Goal: Task Accomplishment & Management: Use online tool/utility

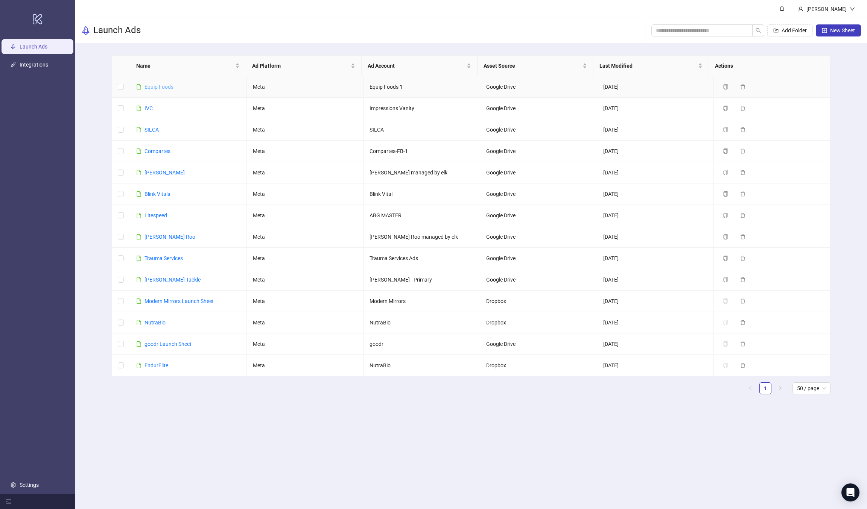
click at [165, 88] on link "Equip Foods" at bounding box center [158, 87] width 29 height 6
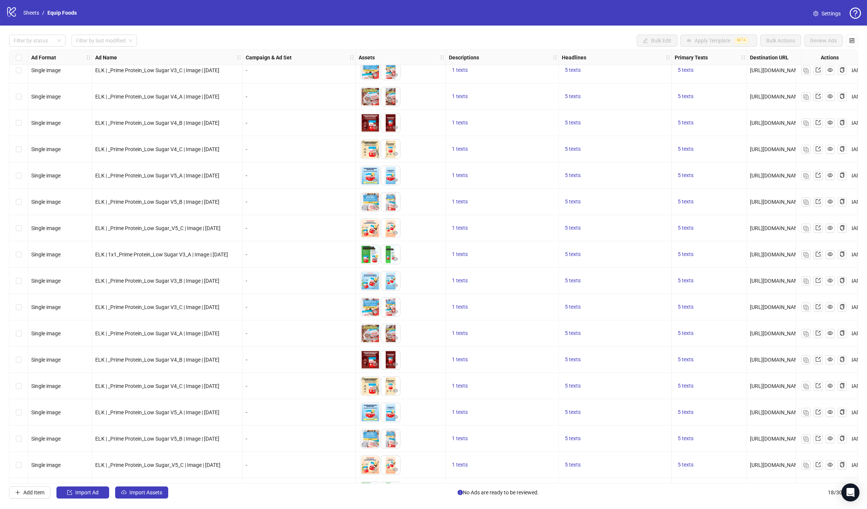
scroll to position [58, 0]
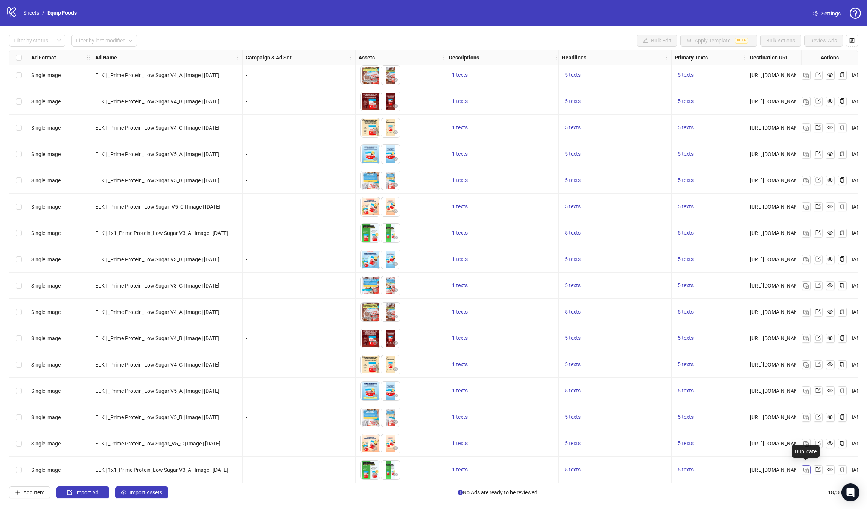
click at [804, 468] on img "button" at bounding box center [805, 470] width 5 height 5
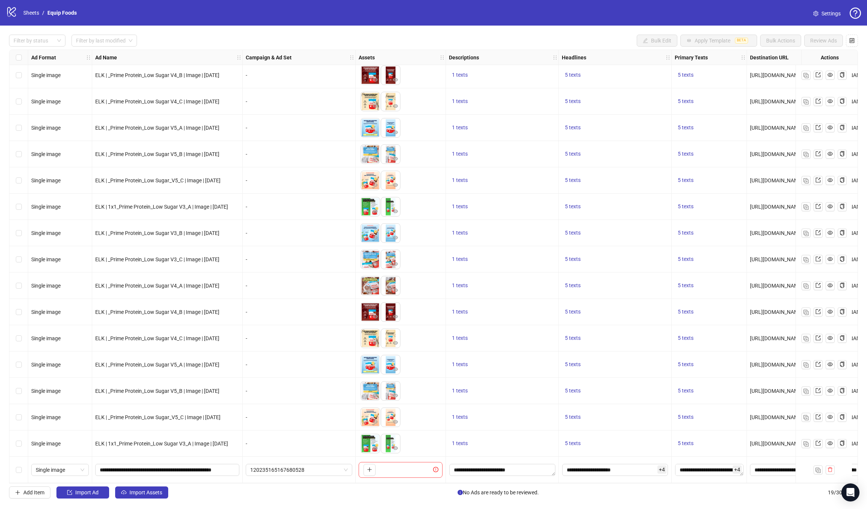
scroll to position [85, 0]
click at [323, 470] on span "120235165167680528" at bounding box center [298, 470] width 97 height 11
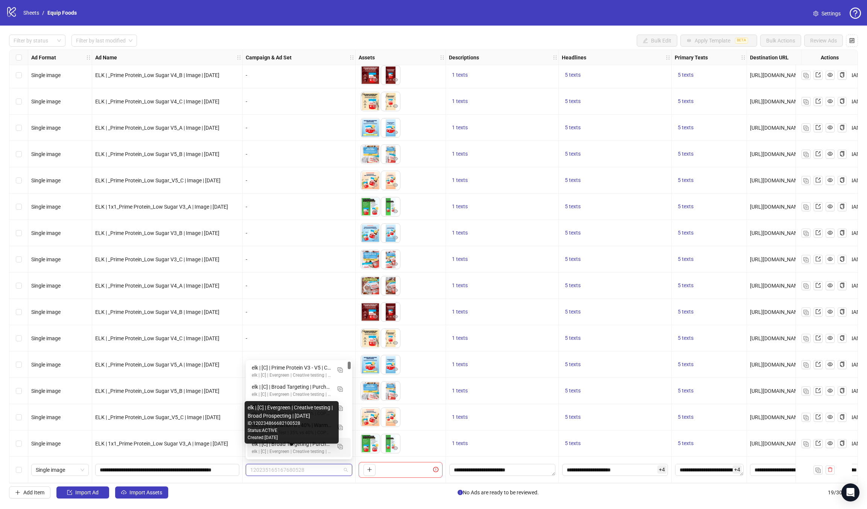
paste input "**********"
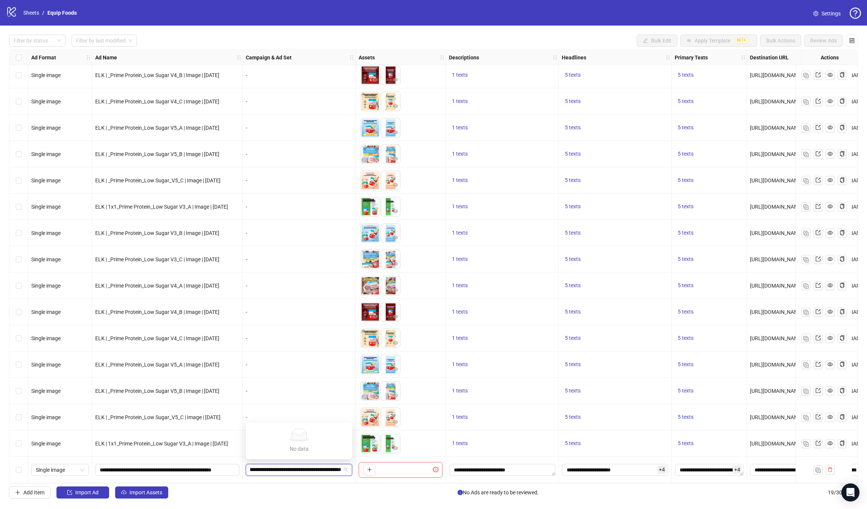
type input "**********"
click at [304, 474] on div "120235165167680528" at bounding box center [299, 470] width 113 height 26
click at [318, 465] on span "120235165167680528" at bounding box center [298, 470] width 97 height 11
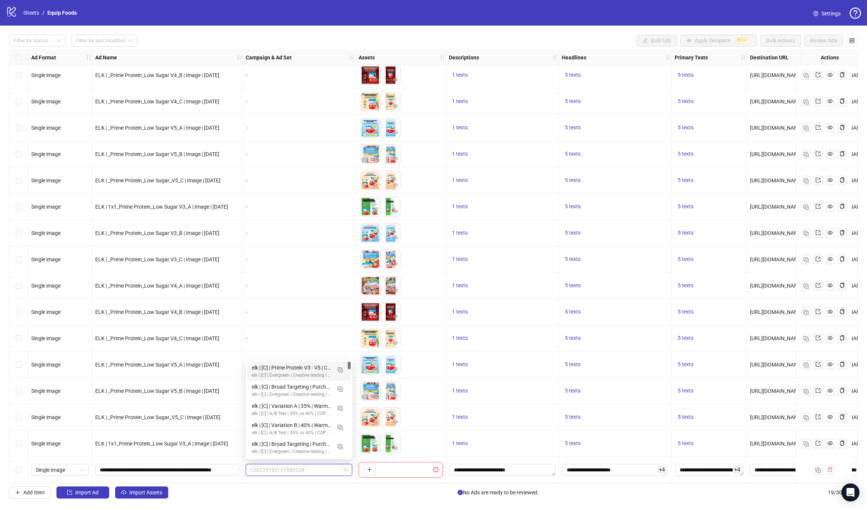
paste input "**********"
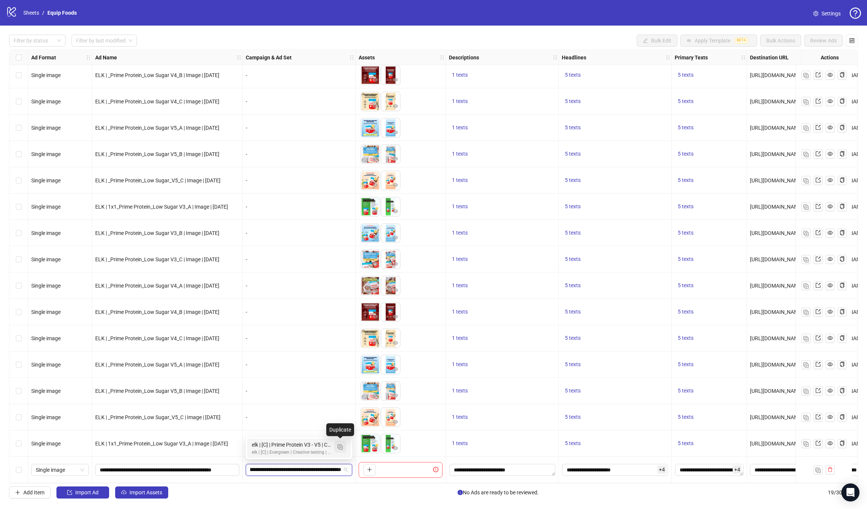
click at [338, 449] on img "button" at bounding box center [339, 447] width 5 height 5
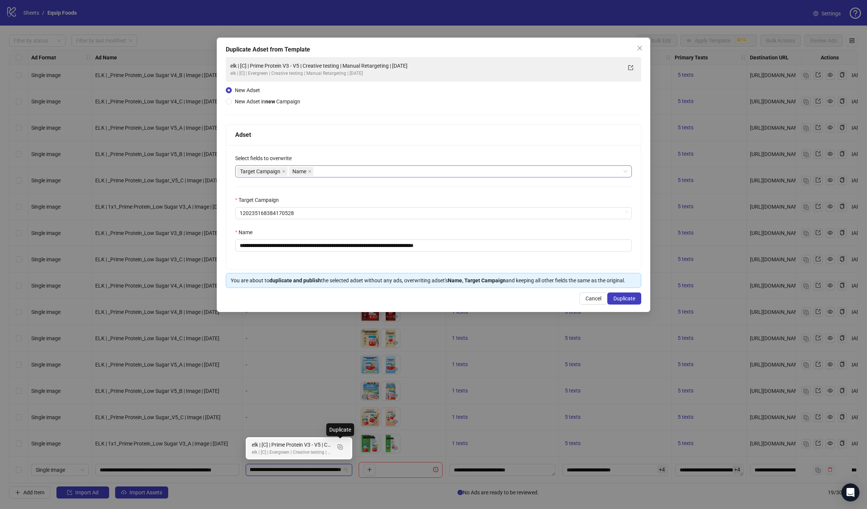
type input "**********"
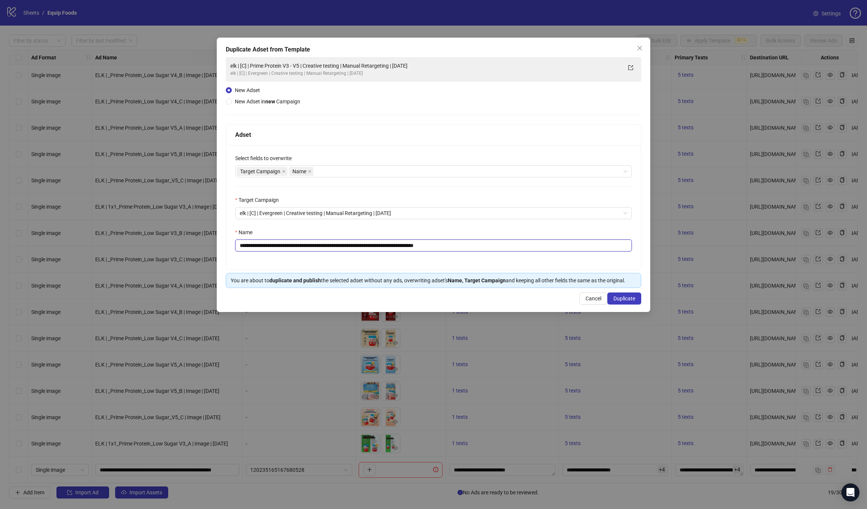
drag, startPoint x: 296, startPoint y: 244, endPoint x: 310, endPoint y: 242, distance: 13.7
click at [310, 242] on input "**********" at bounding box center [433, 246] width 397 height 12
drag, startPoint x: 419, startPoint y: 244, endPoint x: 484, endPoint y: 244, distance: 65.1
click at [472, 244] on input "**********" at bounding box center [433, 246] width 397 height 12
type input "**********"
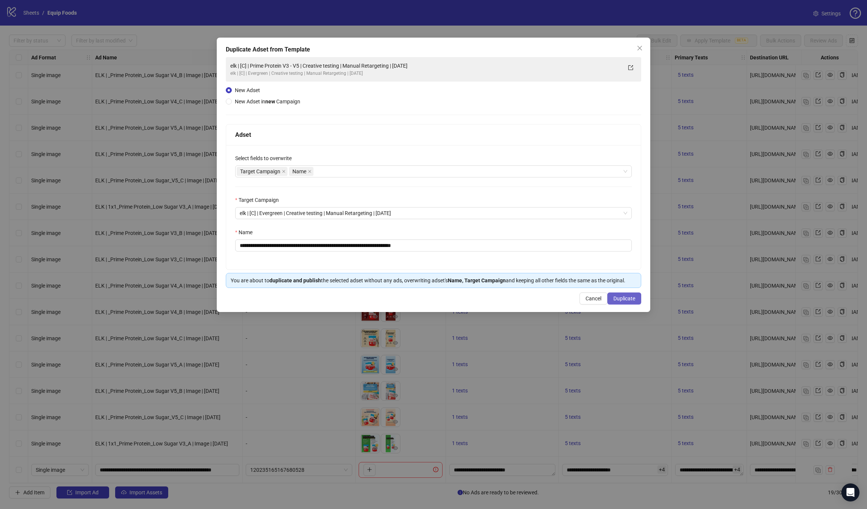
click at [638, 300] on button "Duplicate" at bounding box center [624, 299] width 34 height 12
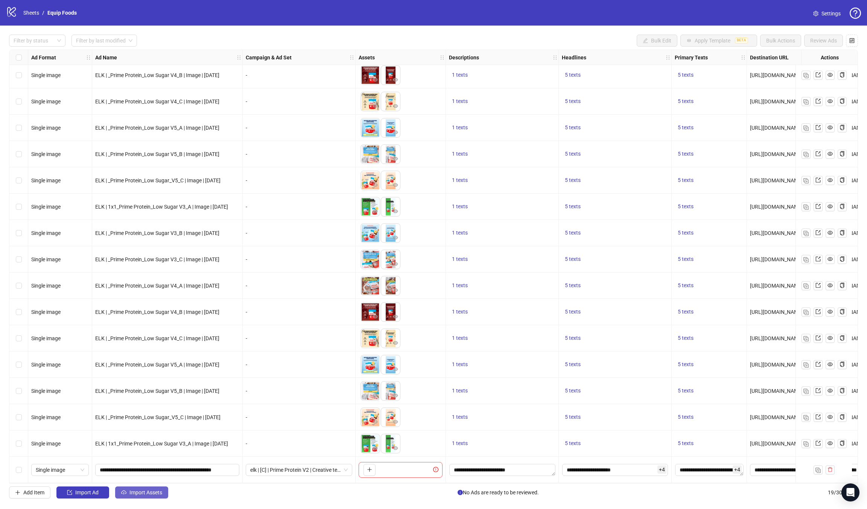
click at [134, 494] on span "Import Assets" at bounding box center [145, 493] width 33 height 6
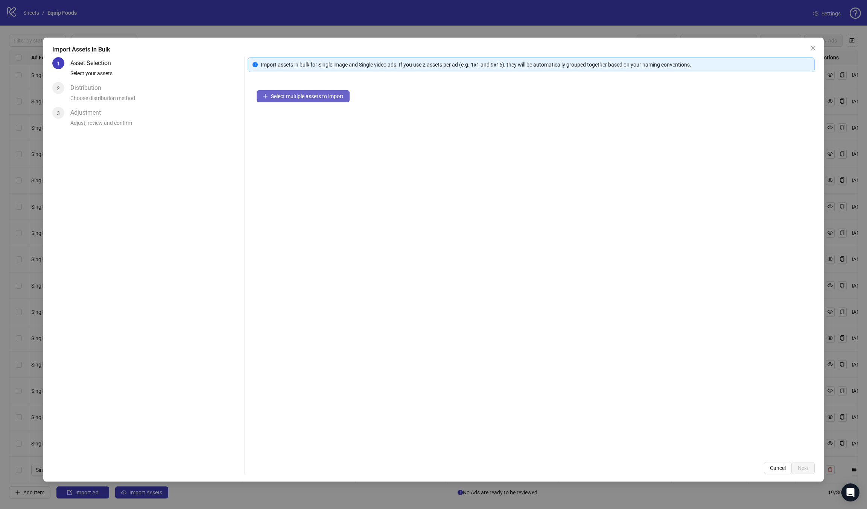
click at [323, 96] on span "Select multiple assets to import" at bounding box center [307, 96] width 73 height 6
click at [808, 468] on span "Next" at bounding box center [803, 468] width 11 height 6
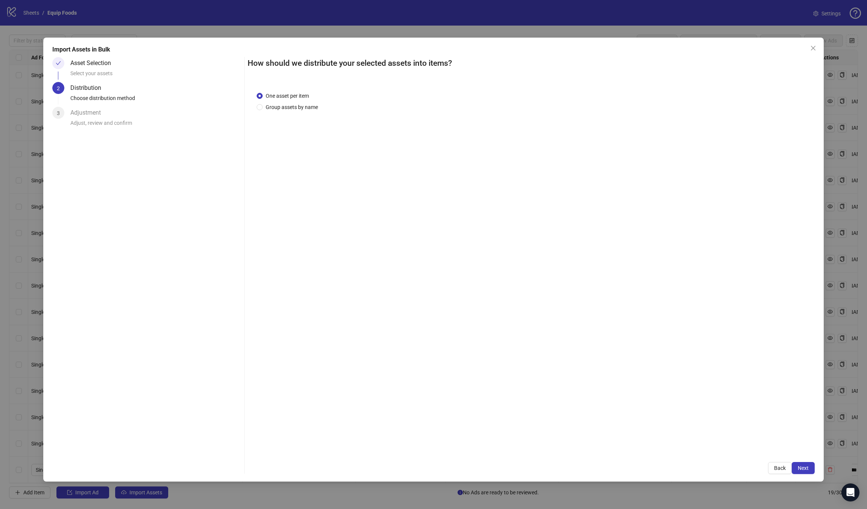
click at [307, 112] on div "One asset per item Group assets by name" at bounding box center [531, 268] width 567 height 371
click at [308, 109] on span "Group assets by name" at bounding box center [292, 107] width 58 height 8
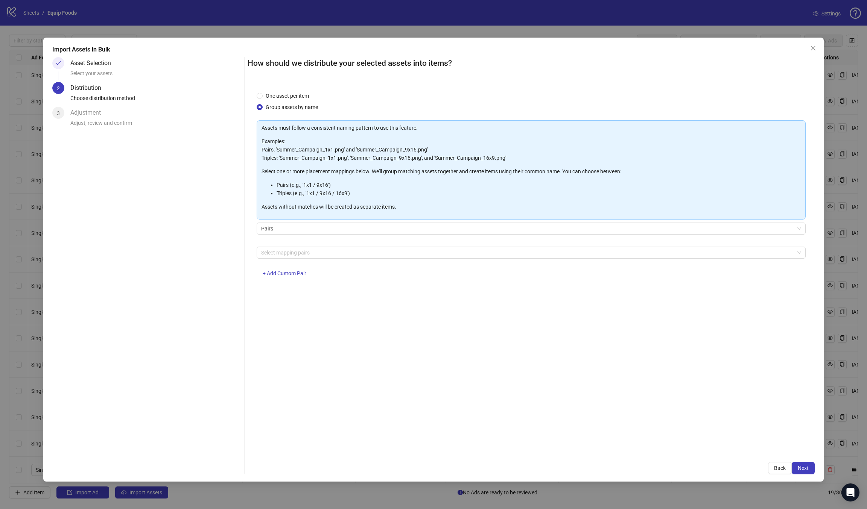
click at [351, 245] on div "Assets must follow a consistent naming pattern to use this feature. Examples: P…" at bounding box center [531, 203] width 549 height 166
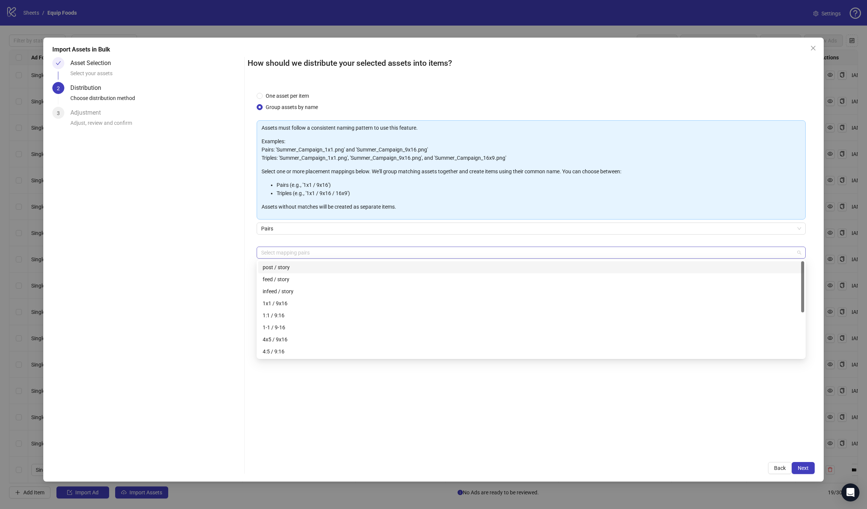
click at [345, 254] on div at bounding box center [527, 253] width 538 height 11
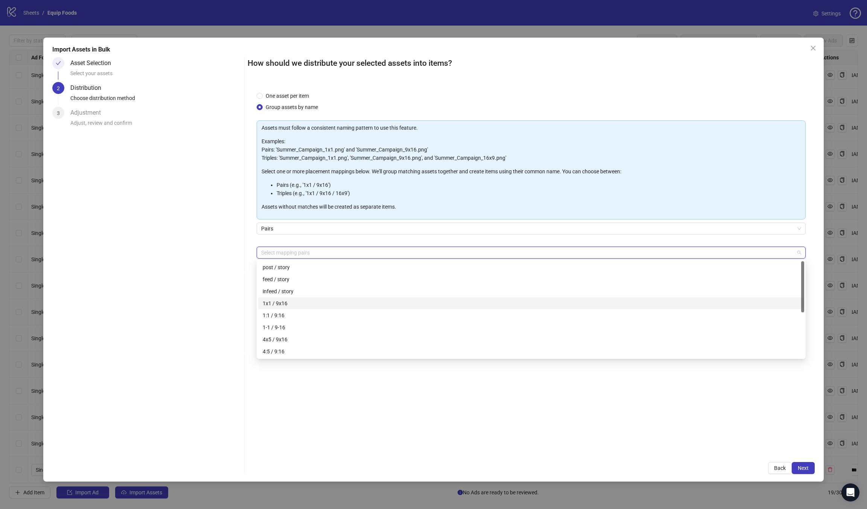
click at [308, 302] on div "1x1 / 9x16" at bounding box center [531, 303] width 537 height 8
click at [804, 468] on span "Next" at bounding box center [803, 468] width 11 height 6
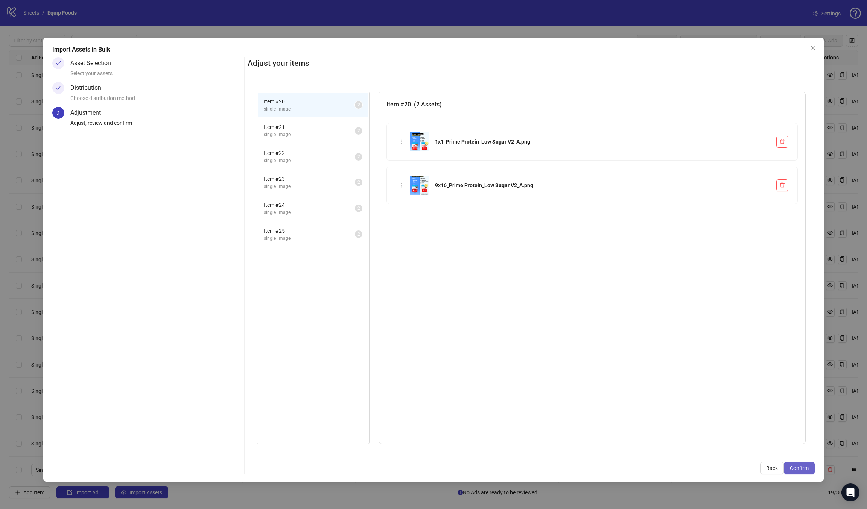
click at [796, 465] on span "Confirm" at bounding box center [799, 468] width 19 height 6
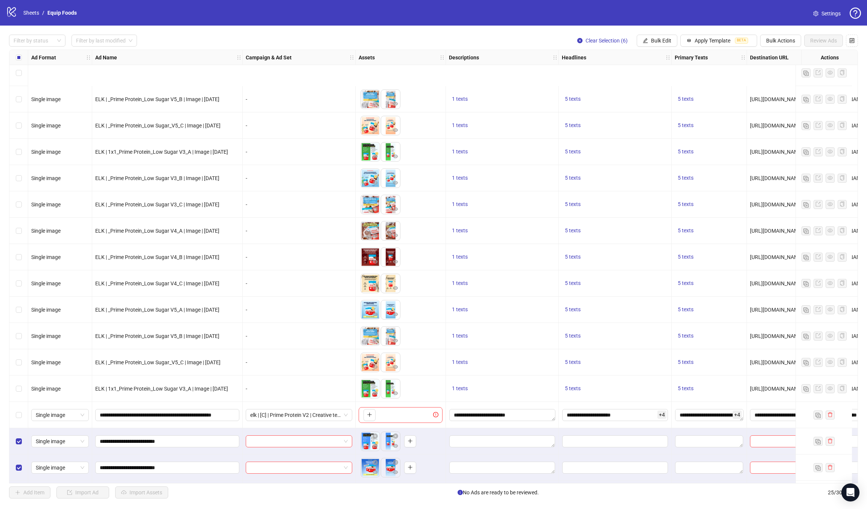
scroll to position [243, 0]
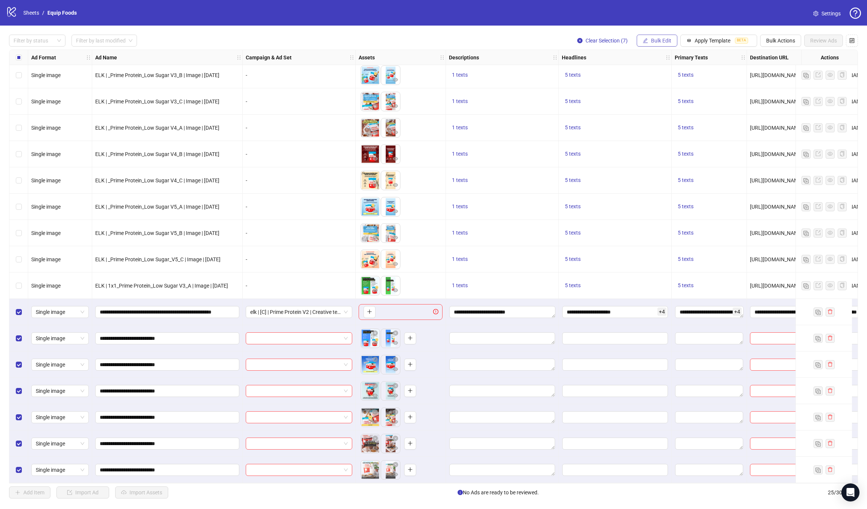
click at [659, 36] on button "Bulk Edit" at bounding box center [657, 41] width 41 height 12
click at [675, 79] on span "Campaign & Ad Set" at bounding box center [665, 80] width 45 height 8
click at [707, 93] on icon "check" at bounding box center [707, 92] width 5 height 5
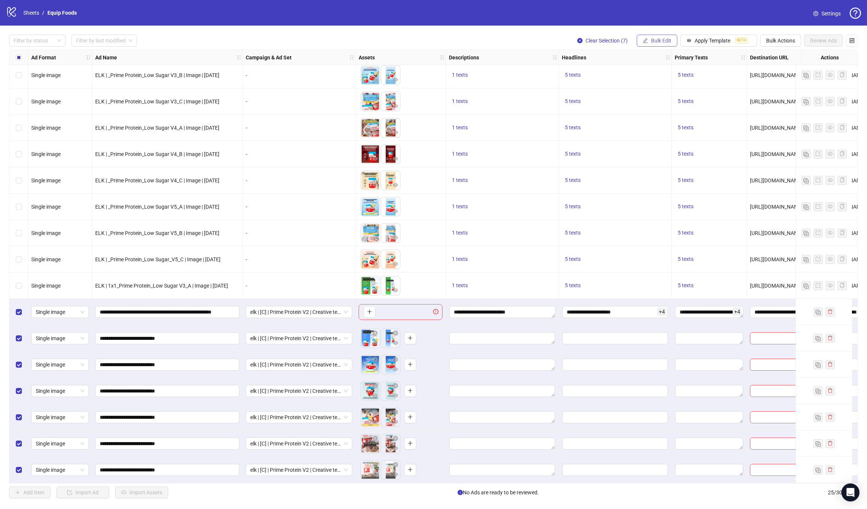
click at [658, 40] on span "Bulk Edit" at bounding box center [661, 41] width 20 height 6
click at [673, 92] on span "Descriptions" at bounding box center [665, 92] width 45 height 8
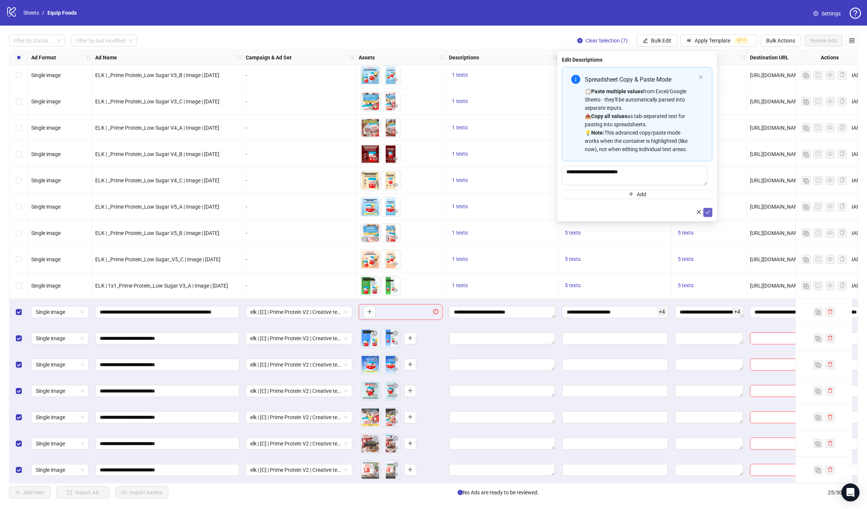
click at [707, 210] on icon "check" at bounding box center [707, 212] width 5 height 5
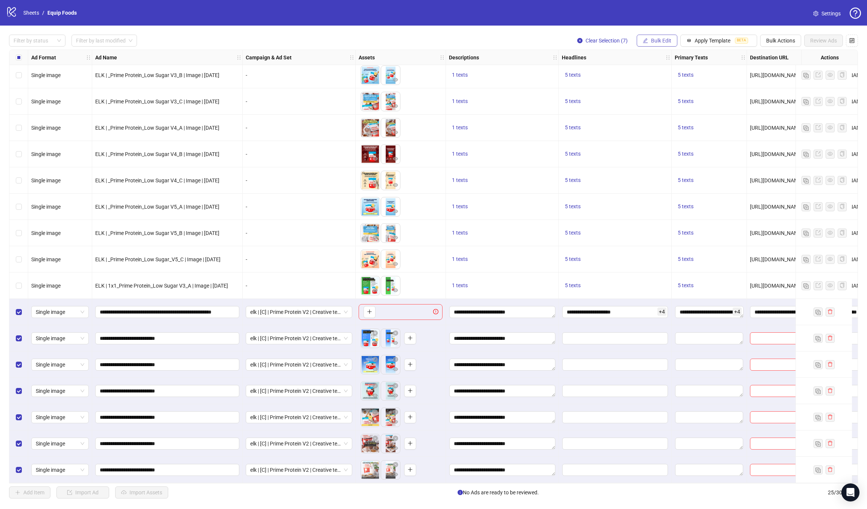
click at [660, 40] on span "Bulk Edit" at bounding box center [661, 41] width 20 height 6
click at [670, 105] on span "Headlines" at bounding box center [665, 104] width 45 height 8
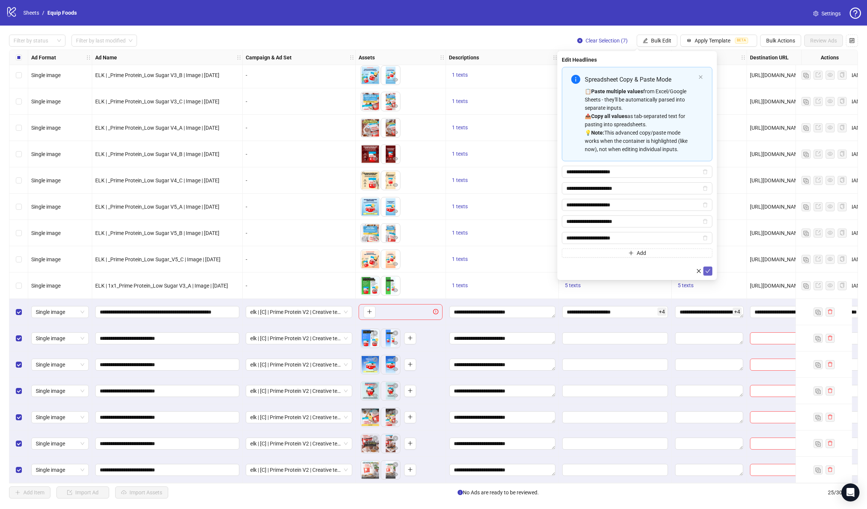
click at [706, 270] on icon "check" at bounding box center [707, 271] width 5 height 5
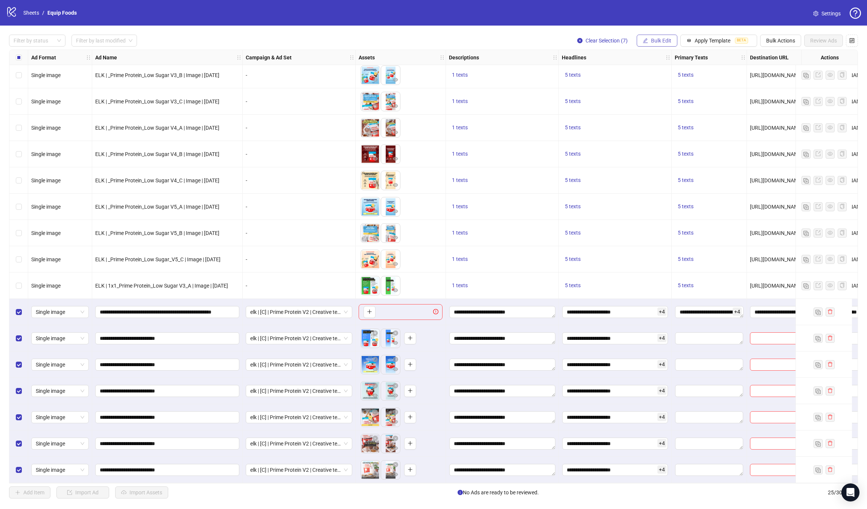
click at [667, 38] on span "Bulk Edit" at bounding box center [661, 41] width 20 height 6
click at [666, 114] on span "Primary Texts" at bounding box center [665, 116] width 45 height 8
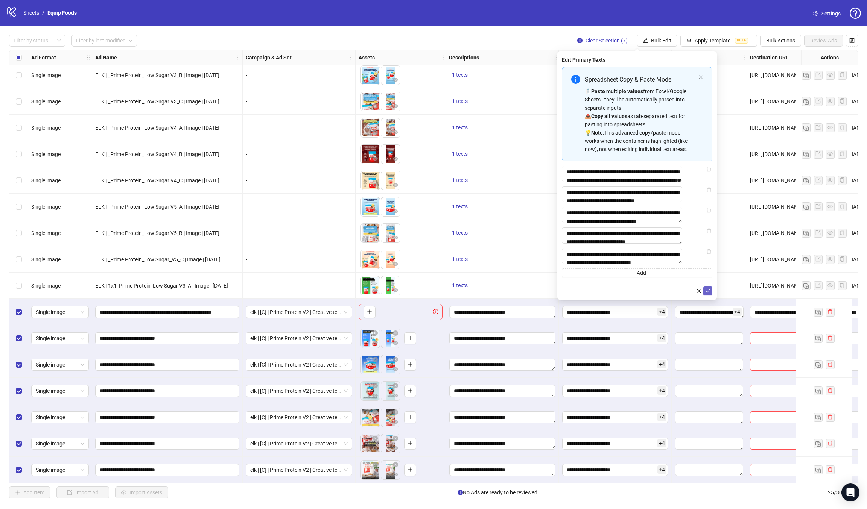
click at [708, 293] on icon "check" at bounding box center [707, 291] width 5 height 4
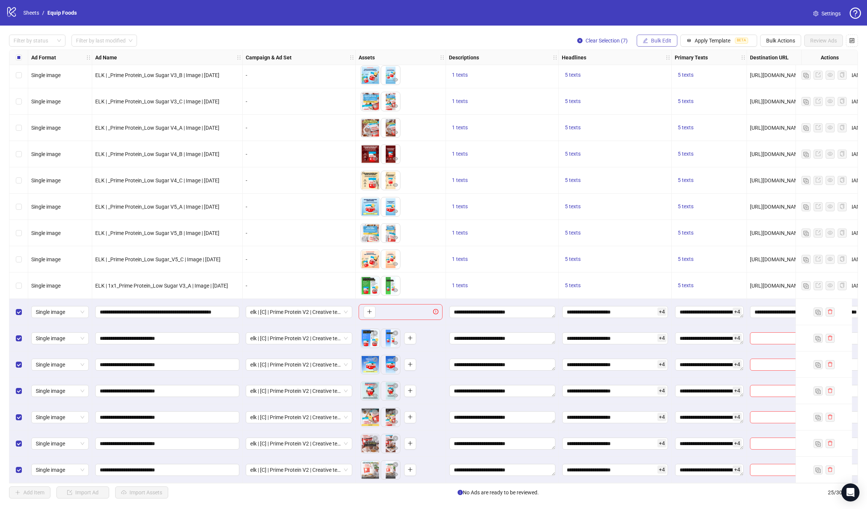
click at [672, 41] on button "Bulk Edit" at bounding box center [657, 41] width 41 height 12
click at [665, 123] on li "Destination URL" at bounding box center [665, 128] width 54 height 12
click at [710, 95] on icon "check" at bounding box center [707, 92] width 5 height 5
click at [666, 40] on span "Bulk Edit" at bounding box center [661, 41] width 20 height 6
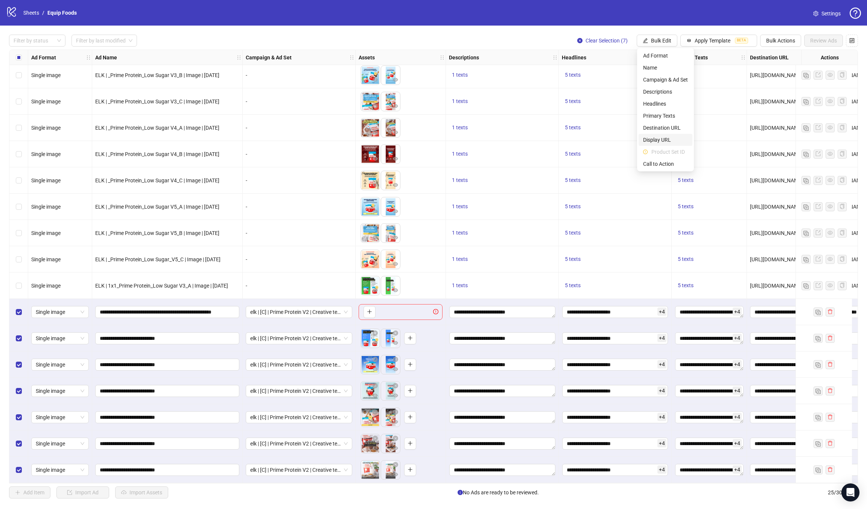
click at [672, 137] on span "Display URL" at bounding box center [665, 140] width 45 height 8
click at [706, 95] on icon "check" at bounding box center [707, 92] width 5 height 5
click at [670, 43] on span "Bulk Edit" at bounding box center [661, 41] width 20 height 6
click at [658, 161] on span "Call to Action" at bounding box center [665, 164] width 45 height 8
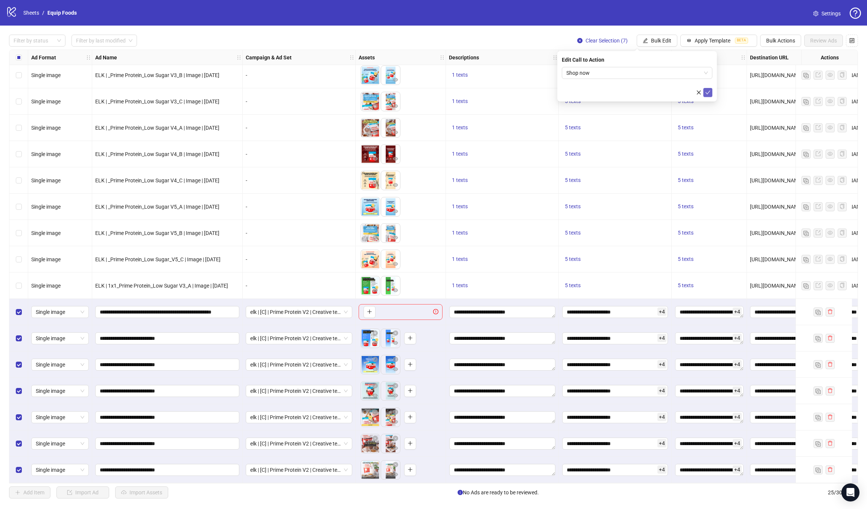
click at [707, 91] on icon "check" at bounding box center [707, 92] width 5 height 5
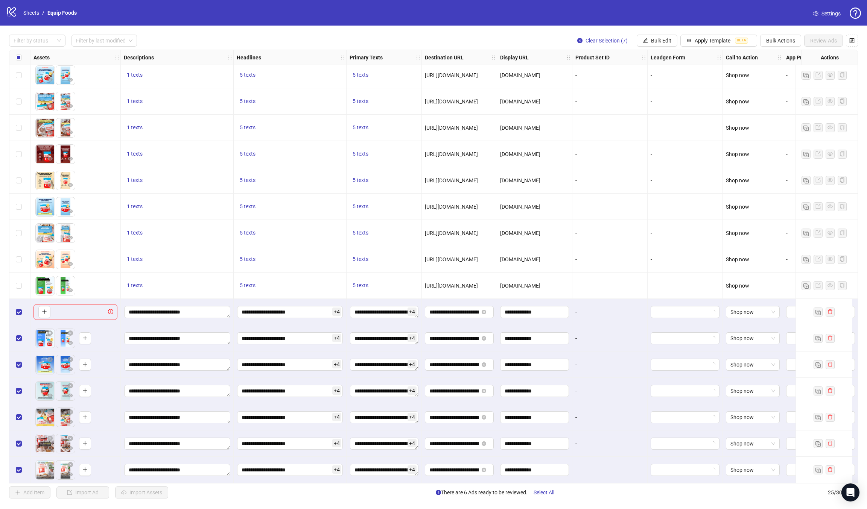
scroll to position [243, 329]
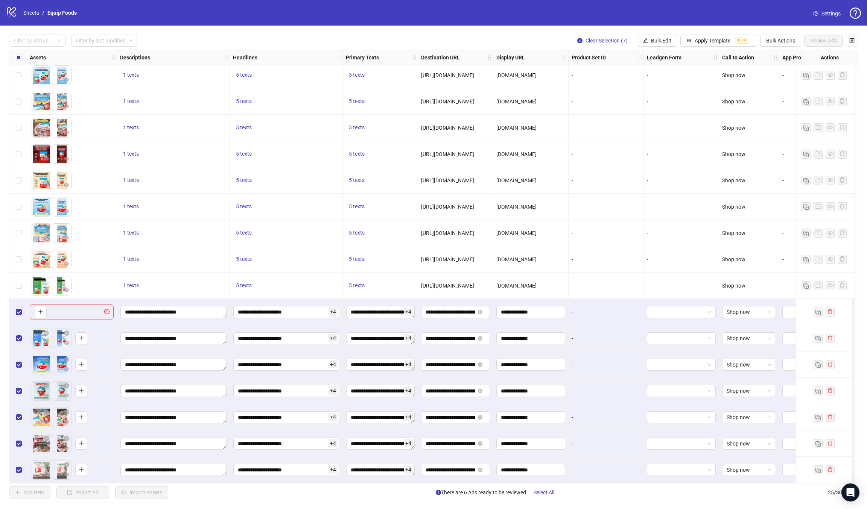
click at [20, 305] on div "Select row 19" at bounding box center [18, 312] width 19 height 26
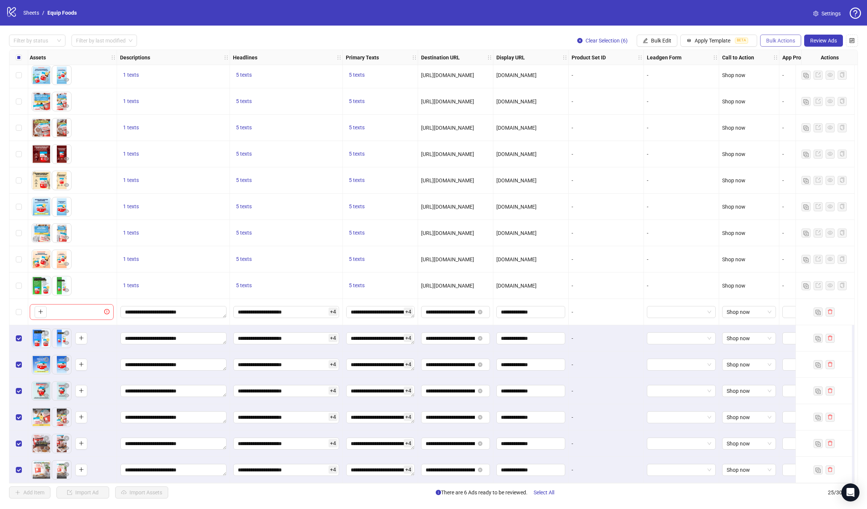
click at [781, 40] on span "Bulk Actions" at bounding box center [780, 41] width 29 height 6
click at [786, 76] on span "Duplicate with assets" at bounding box center [792, 80] width 52 height 8
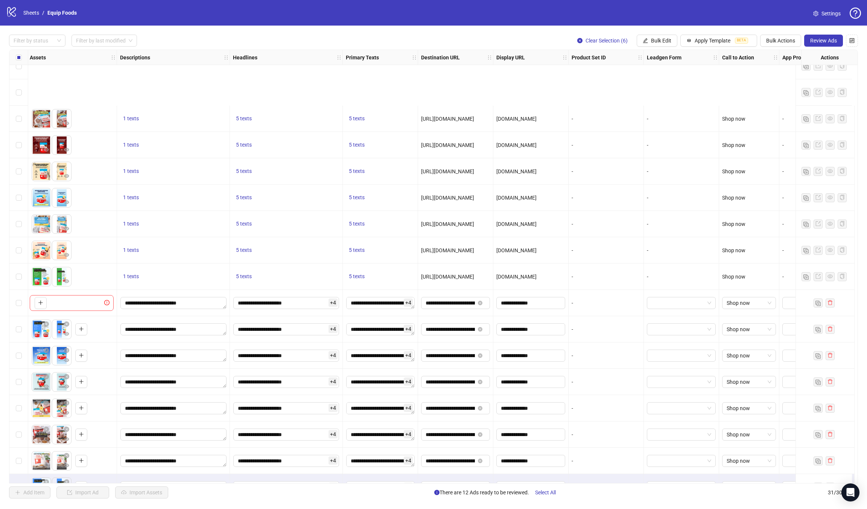
scroll to position [401, 329]
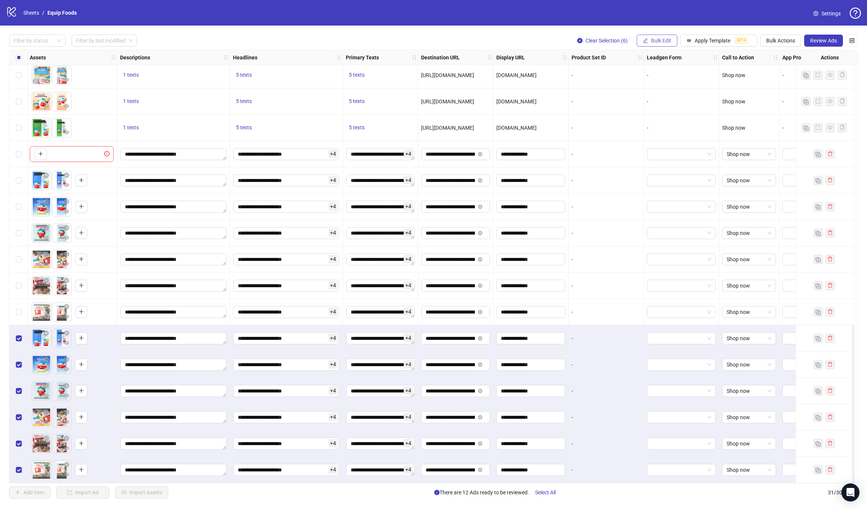
click at [661, 38] on span "Bulk Edit" at bounding box center [661, 41] width 20 height 6
click at [678, 79] on span "Campaign & Ad Set" at bounding box center [665, 80] width 45 height 8
click at [640, 75] on span "elk | [C] | Prime Protein V2 | Creative testing | Manual Retargeting | [DATE]" at bounding box center [636, 72] width 141 height 11
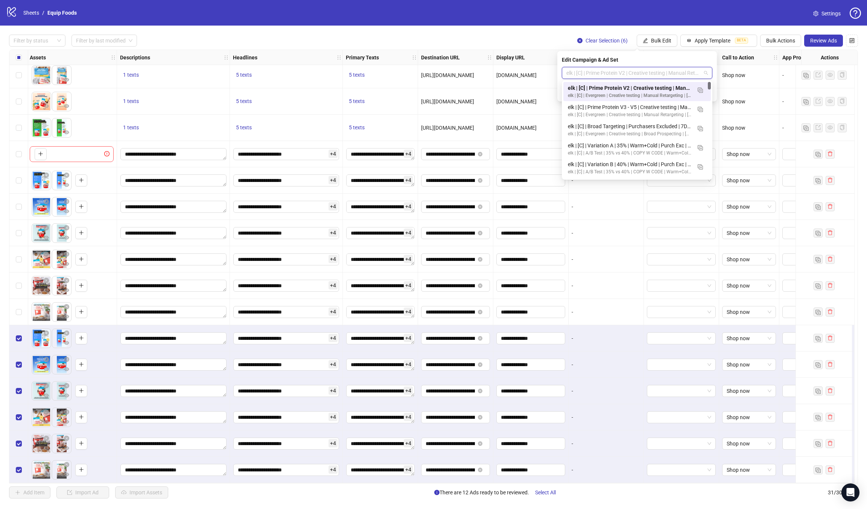
paste input "**********"
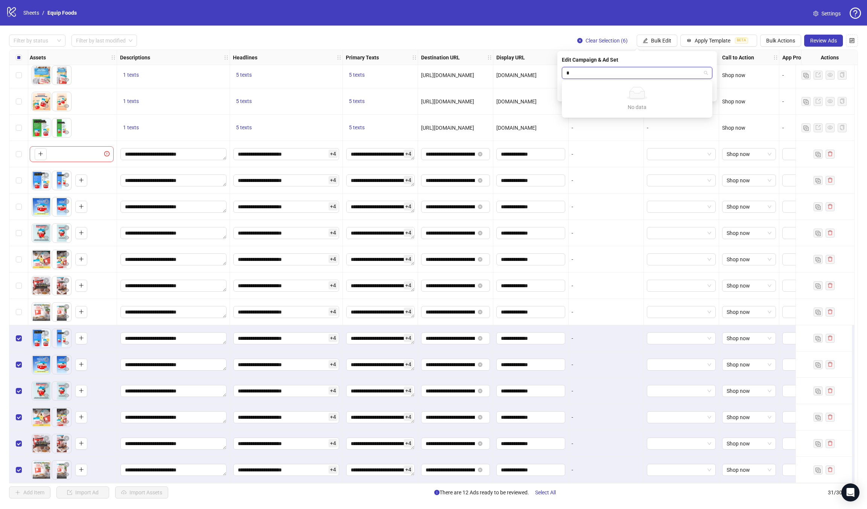
scroll to position [0, 0]
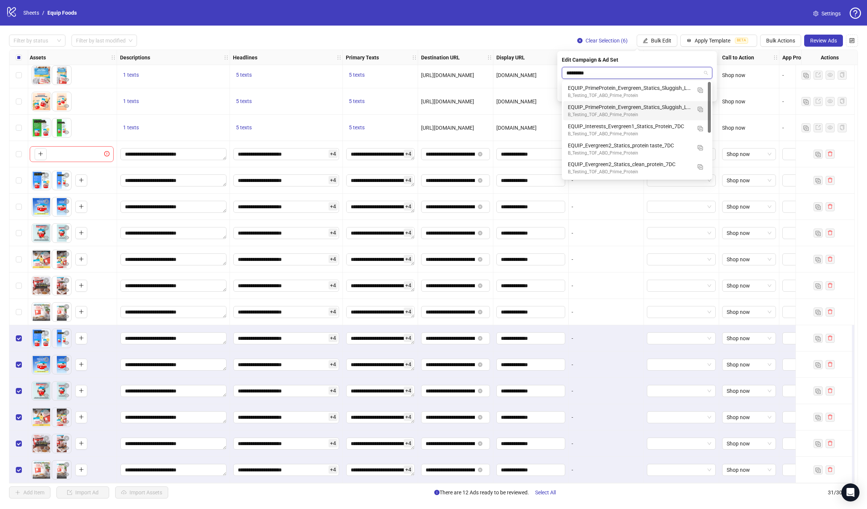
type input "*********"
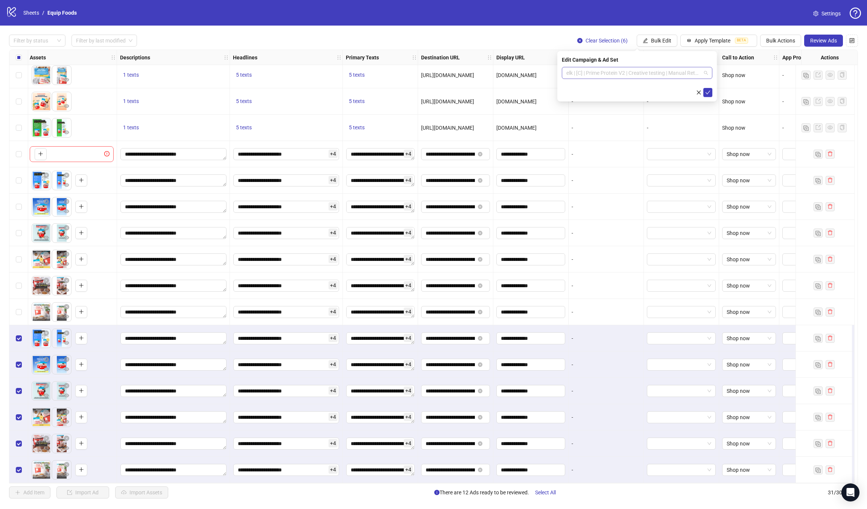
click at [572, 68] on span "elk | [C] | Prime Protein V2 | Creative testing | Manual Retargeting | [DATE]" at bounding box center [636, 72] width 141 height 11
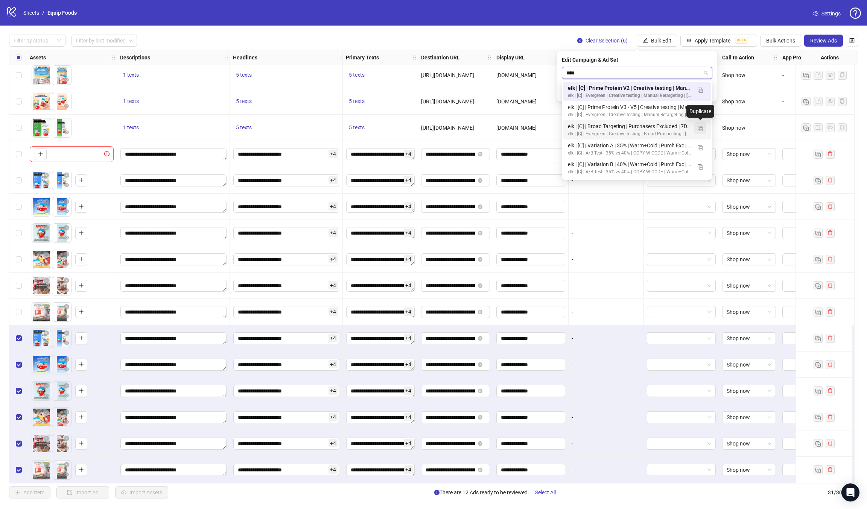
click at [701, 131] on img "button" at bounding box center [700, 128] width 5 height 5
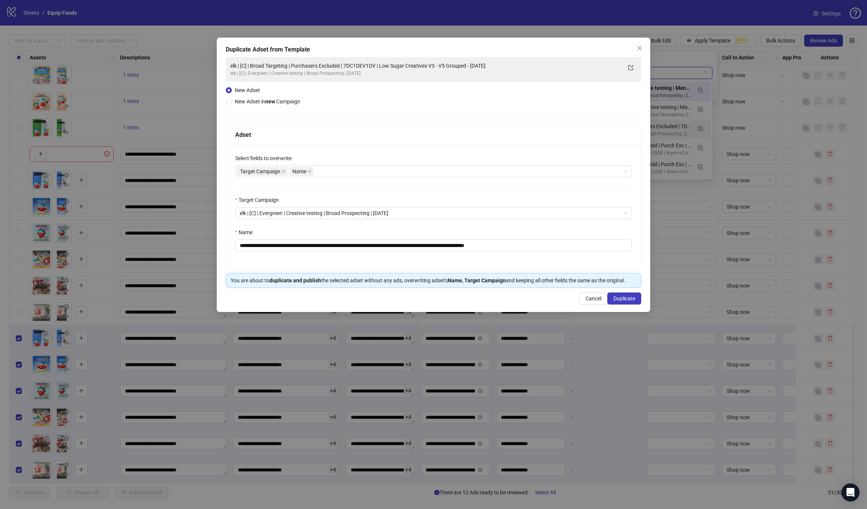
type input "***"
drag, startPoint x: 442, startPoint y: 246, endPoint x: 477, endPoint y: 245, distance: 34.6
click at [477, 245] on input "**********" at bounding box center [433, 246] width 397 height 12
drag, startPoint x: 460, startPoint y: 246, endPoint x: 456, endPoint y: 245, distance: 4.5
click at [456, 245] on input "**********" at bounding box center [433, 246] width 397 height 12
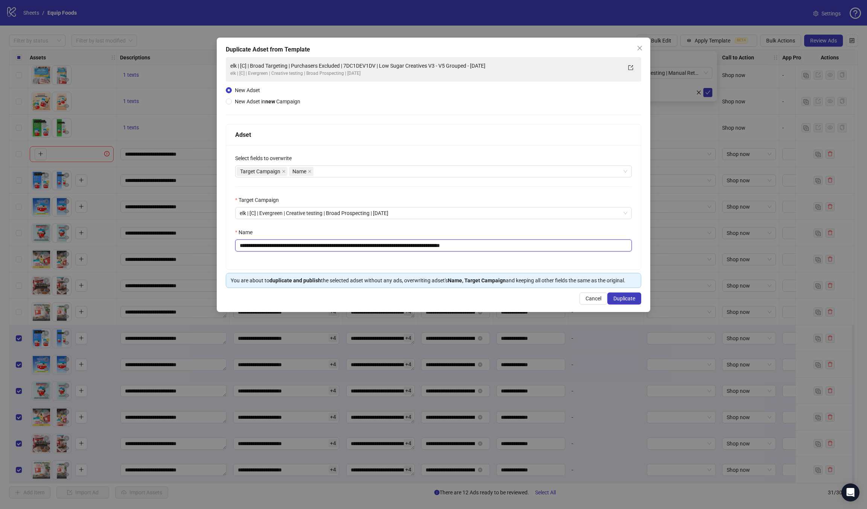
drag, startPoint x: 474, startPoint y: 248, endPoint x: 552, endPoint y: 245, distance: 77.6
click at [546, 243] on input "**********" at bounding box center [433, 246] width 397 height 12
type input "**********"
click at [635, 299] on span "Duplicate" at bounding box center [624, 299] width 22 height 6
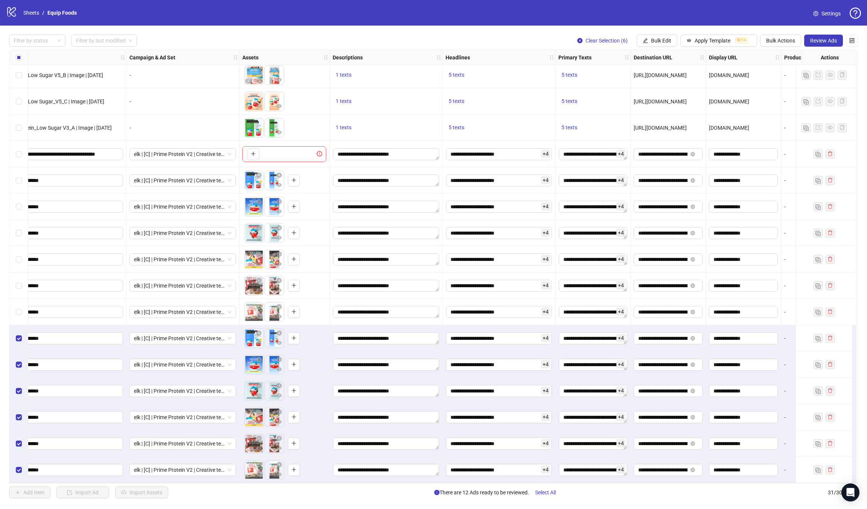
scroll to position [401, 0]
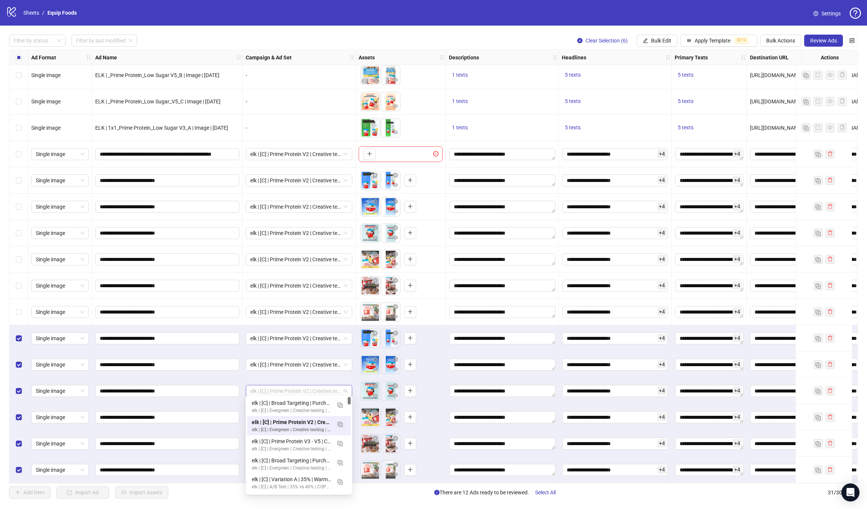
click at [325, 391] on span "elk | [C] | Prime Protein V2 | Creative testing | Manual Retargeting | [DATE]" at bounding box center [298, 391] width 97 height 11
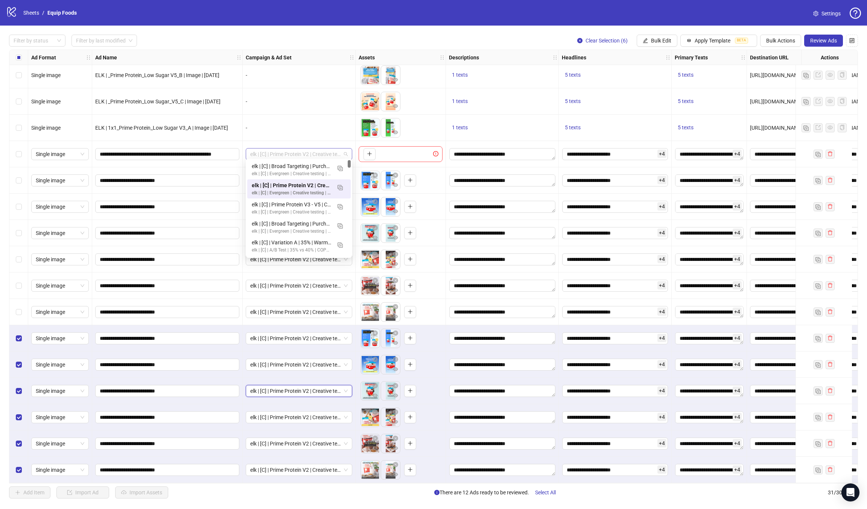
click at [299, 152] on span "elk | [C] | Prime Protein V2 | Creative testing | Manual Retargeting | [DATE]" at bounding box center [298, 154] width 97 height 11
click at [273, 299] on div "elk | [C] | Prime Protein V2 | Creative testing | Manual Retargeting | [DATE]" at bounding box center [299, 312] width 113 height 26
click at [659, 42] on span "Bulk Edit" at bounding box center [661, 41] width 20 height 6
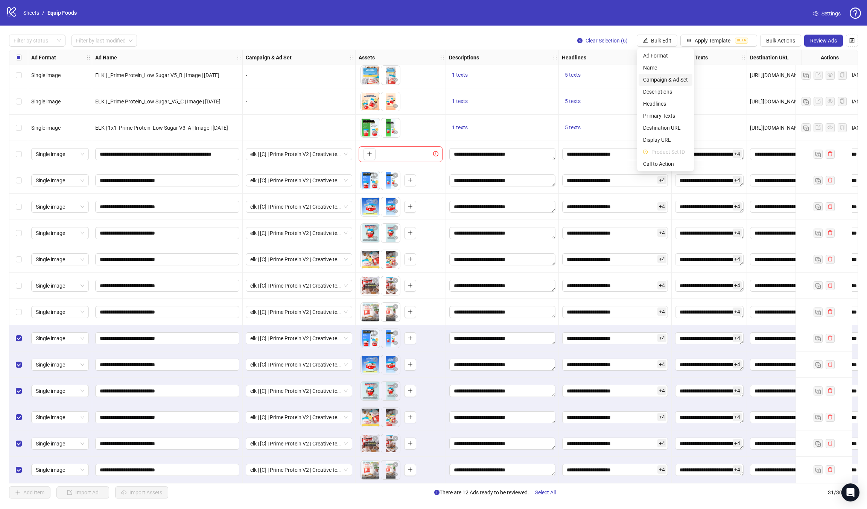
click at [657, 76] on span "Campaign & Ad Set" at bounding box center [665, 80] width 45 height 8
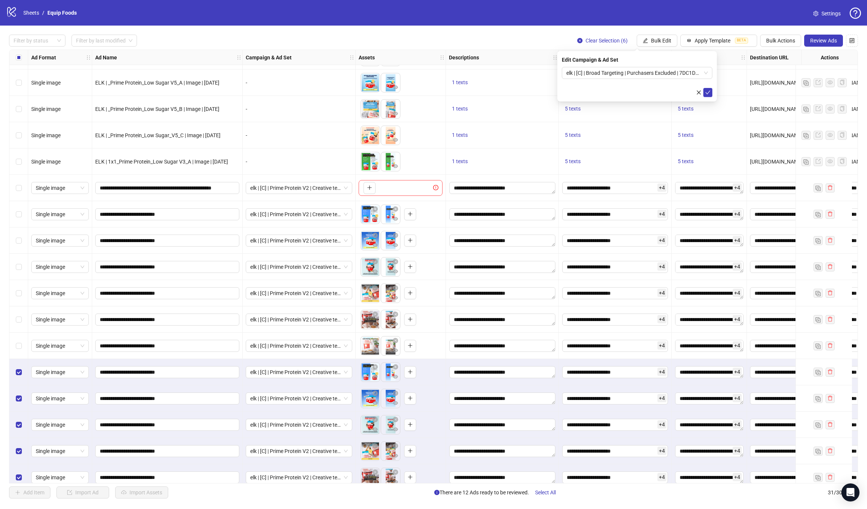
scroll to position [363, 0]
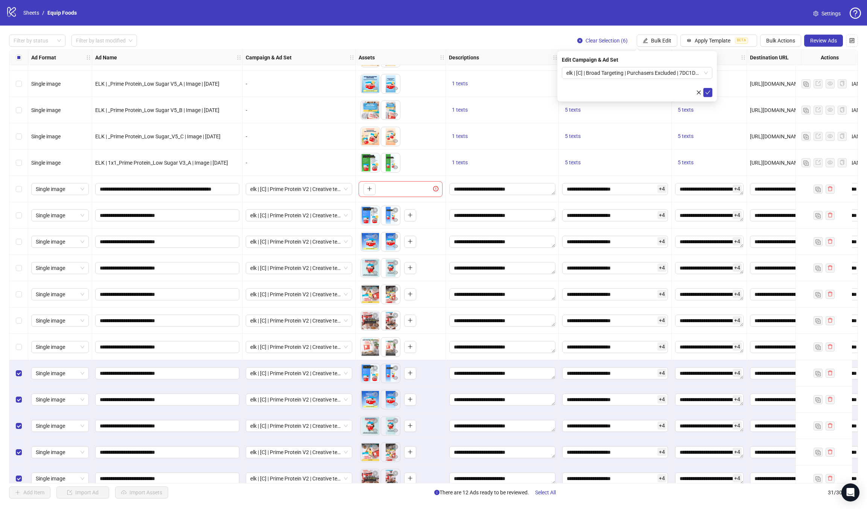
click at [560, 23] on div "logo/logo-mobile Sheets / Equip Foods Settings" at bounding box center [433, 13] width 867 height 26
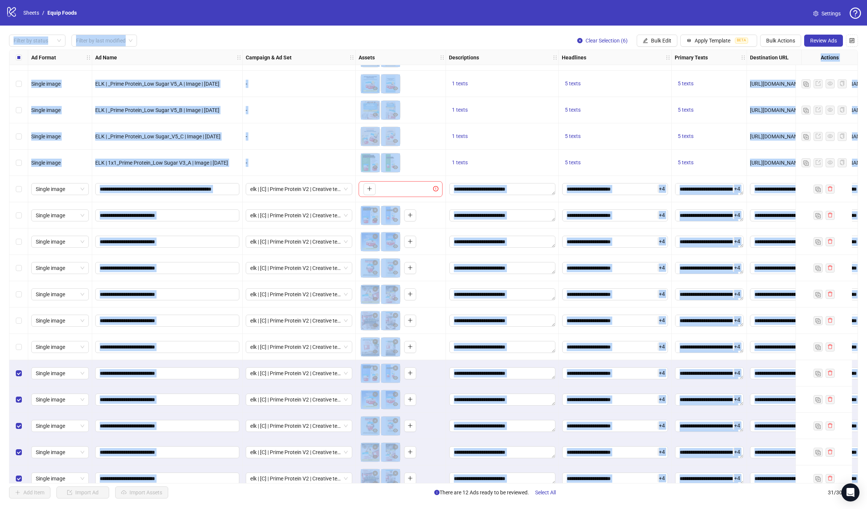
click at [14, 214] on div "Select row 20" at bounding box center [18, 215] width 19 height 26
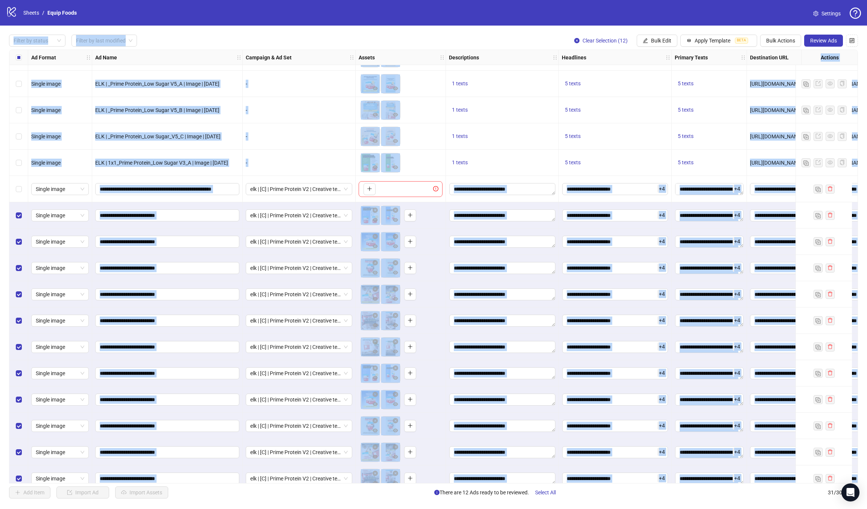
scroll to position [401, 0]
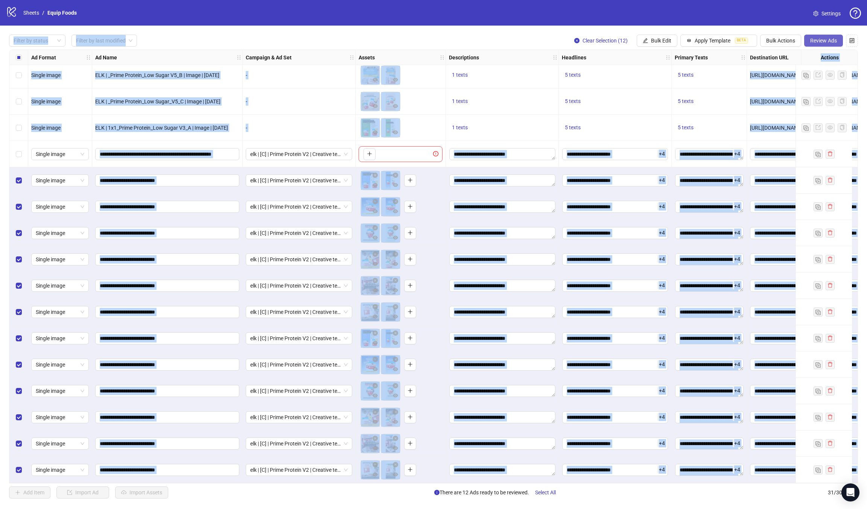
click at [821, 43] on span "Review Ads" at bounding box center [823, 41] width 27 height 6
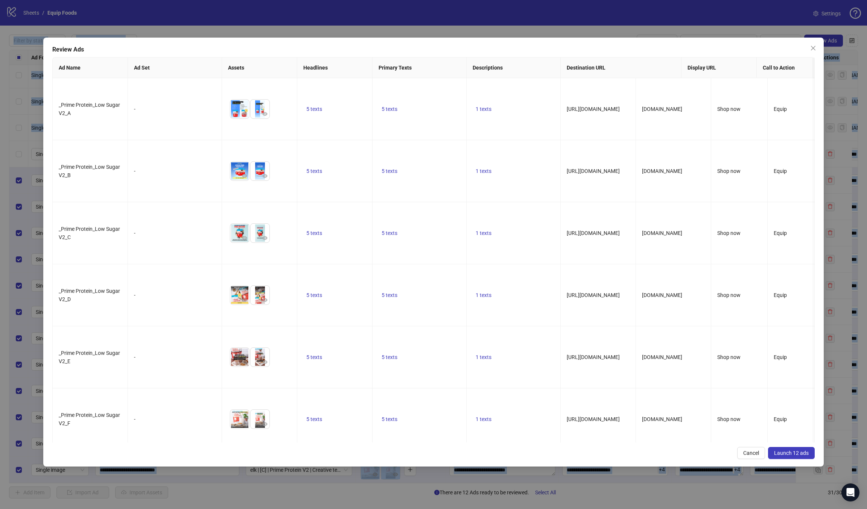
click at [783, 457] on button "Launch 12 ads" at bounding box center [791, 453] width 47 height 12
